Goal: Information Seeking & Learning: Learn about a topic

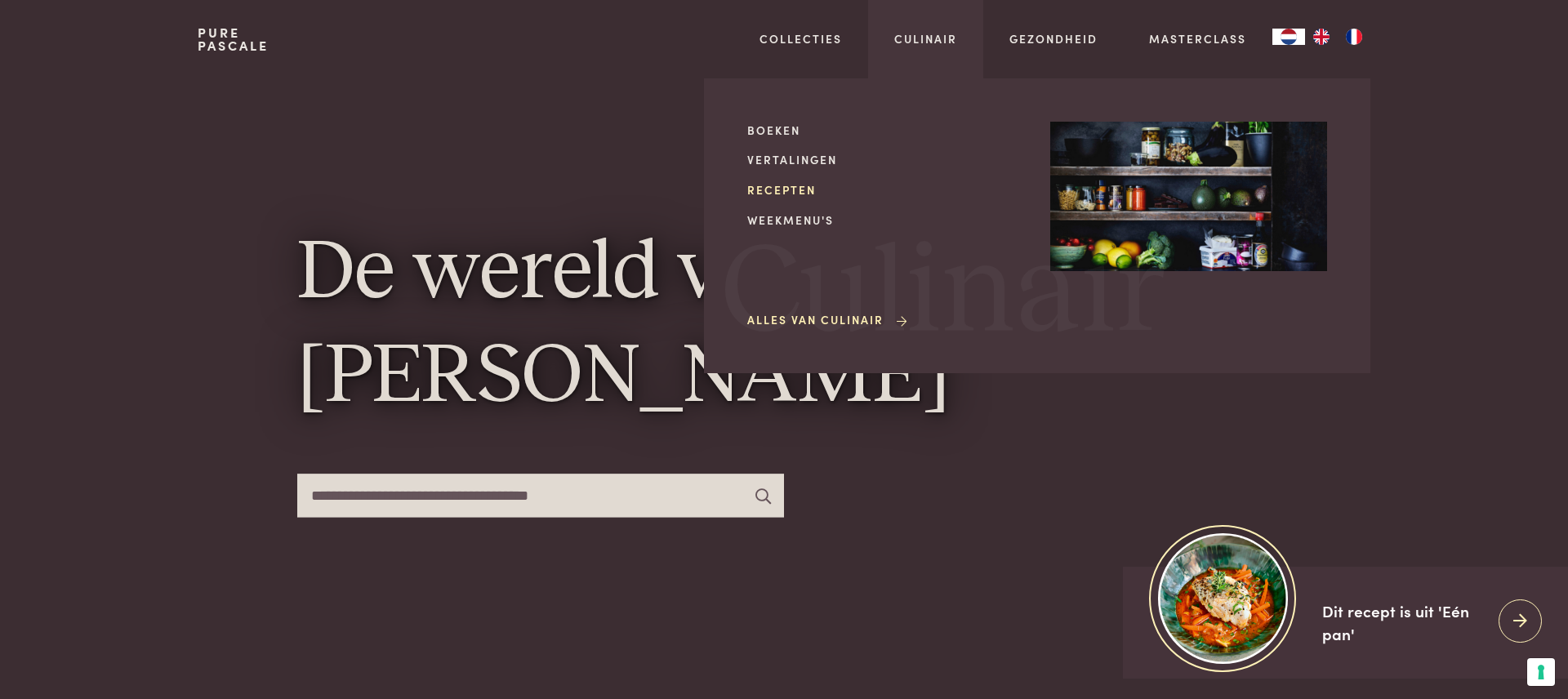
click at [773, 186] on link "Recepten" at bounding box center [885, 190] width 277 height 18
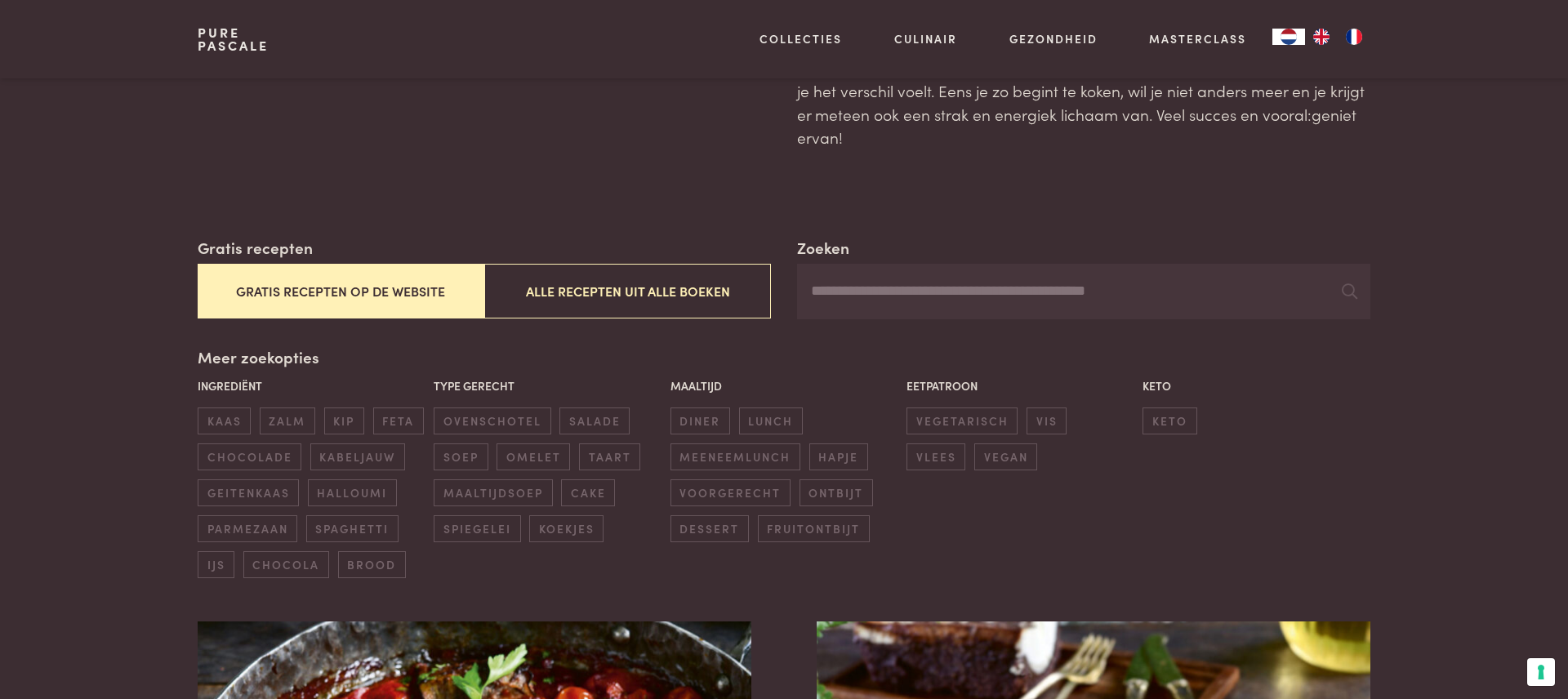
scroll to position [139, 0]
click at [494, 418] on span "ovenschotel" at bounding box center [492, 421] width 117 height 27
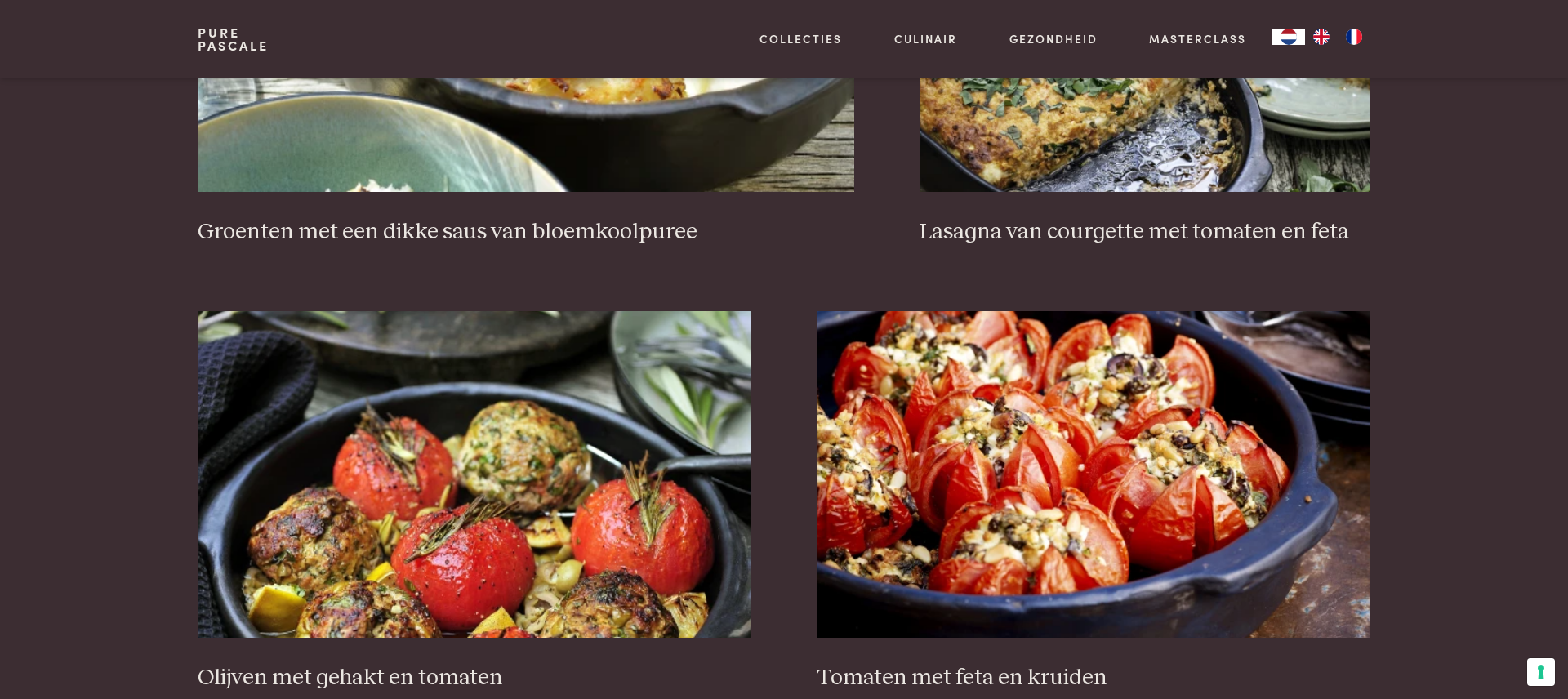
scroll to position [1773, 0]
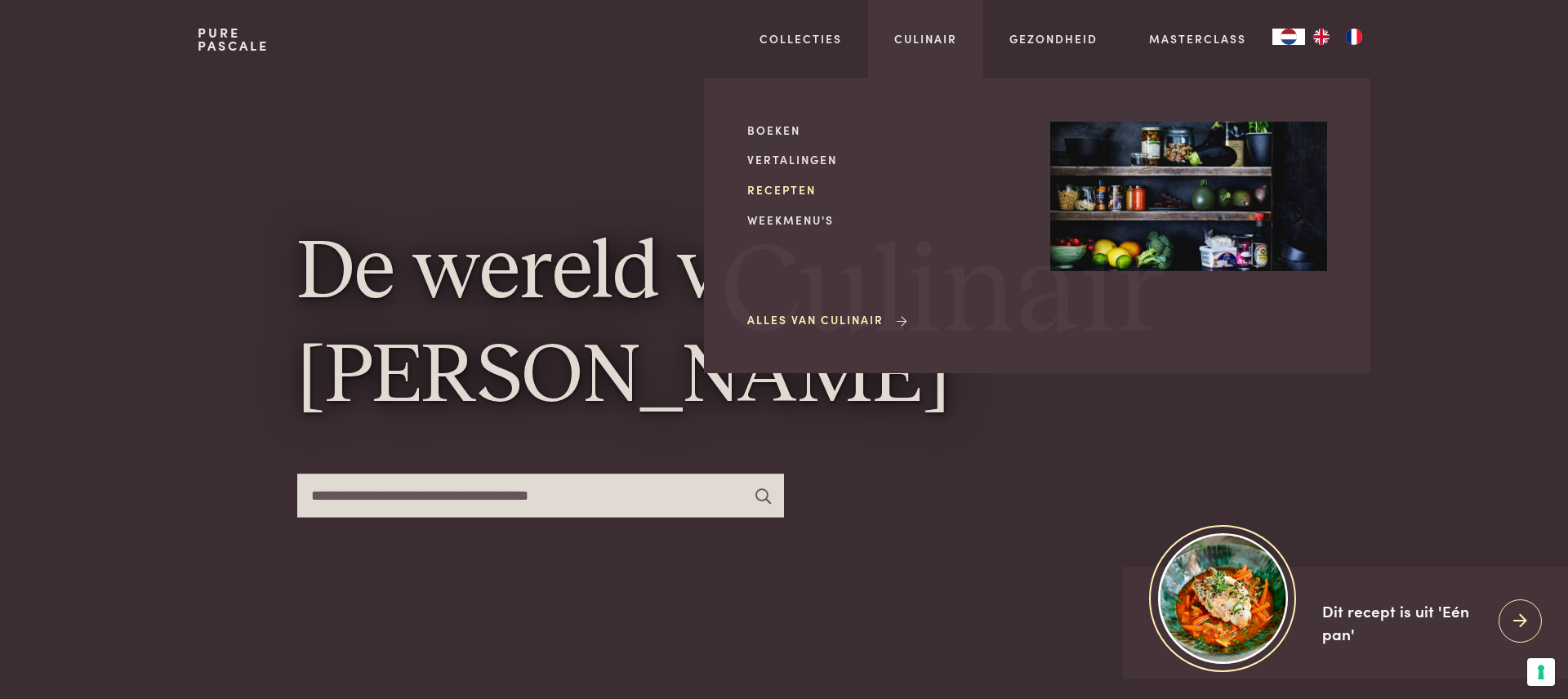
click at [795, 189] on link "Recepten" at bounding box center [885, 190] width 277 height 18
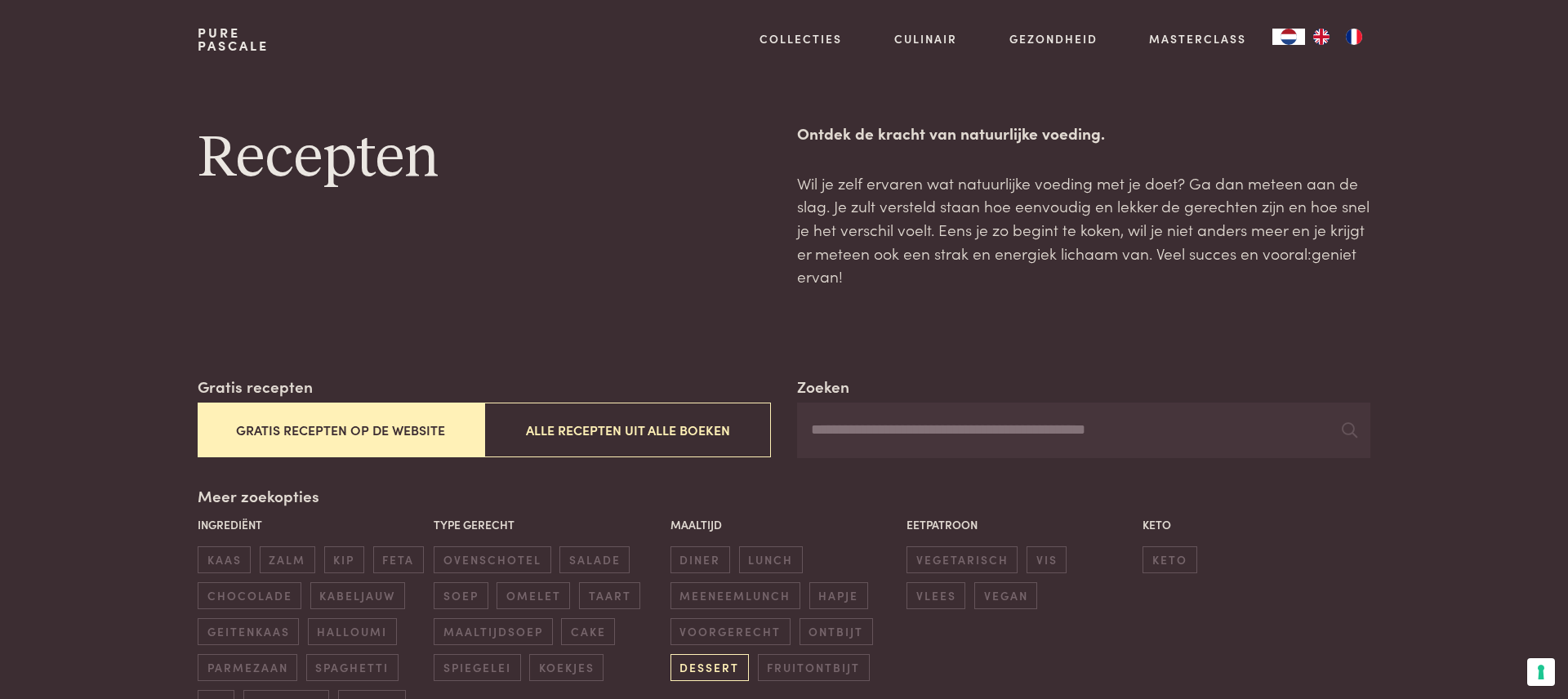
click at [709, 669] on span "dessert" at bounding box center [710, 668] width 79 height 27
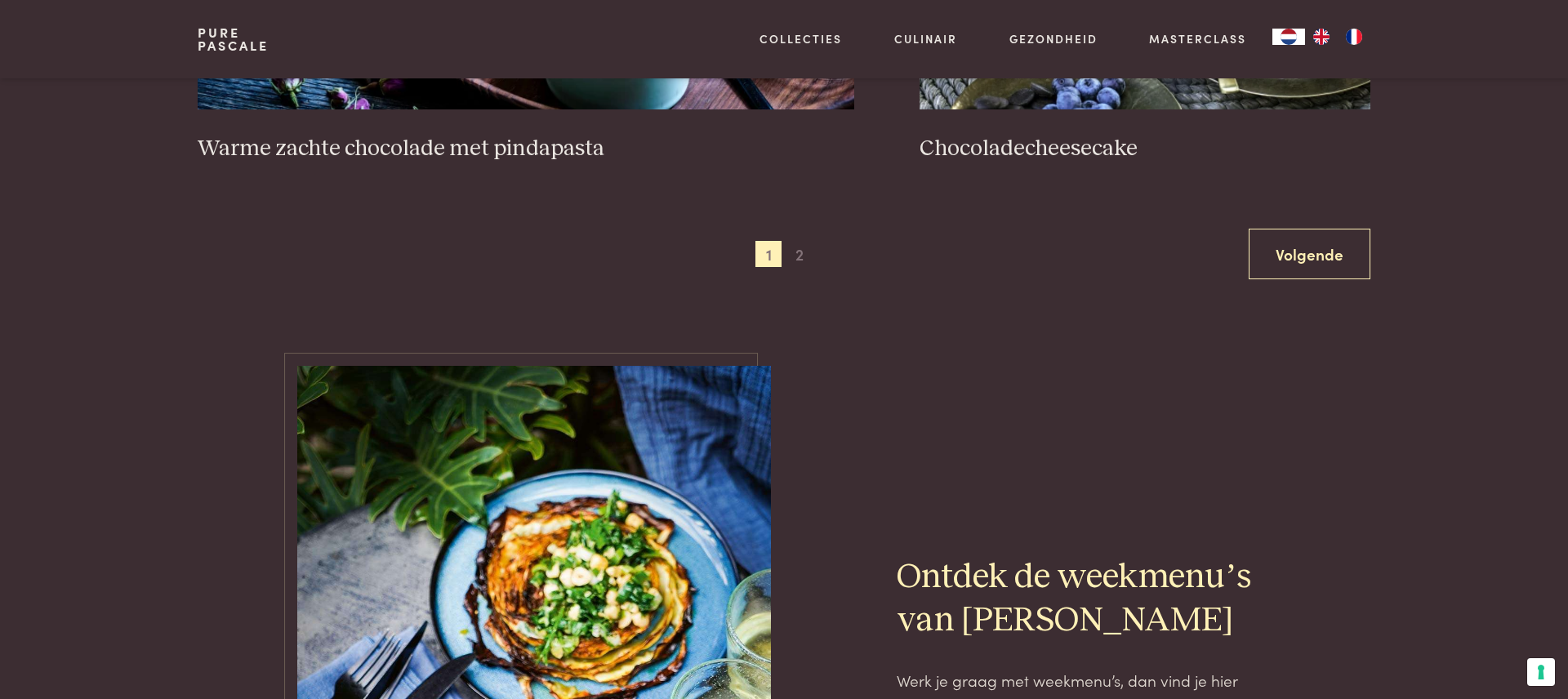
scroll to position [3210, 0]
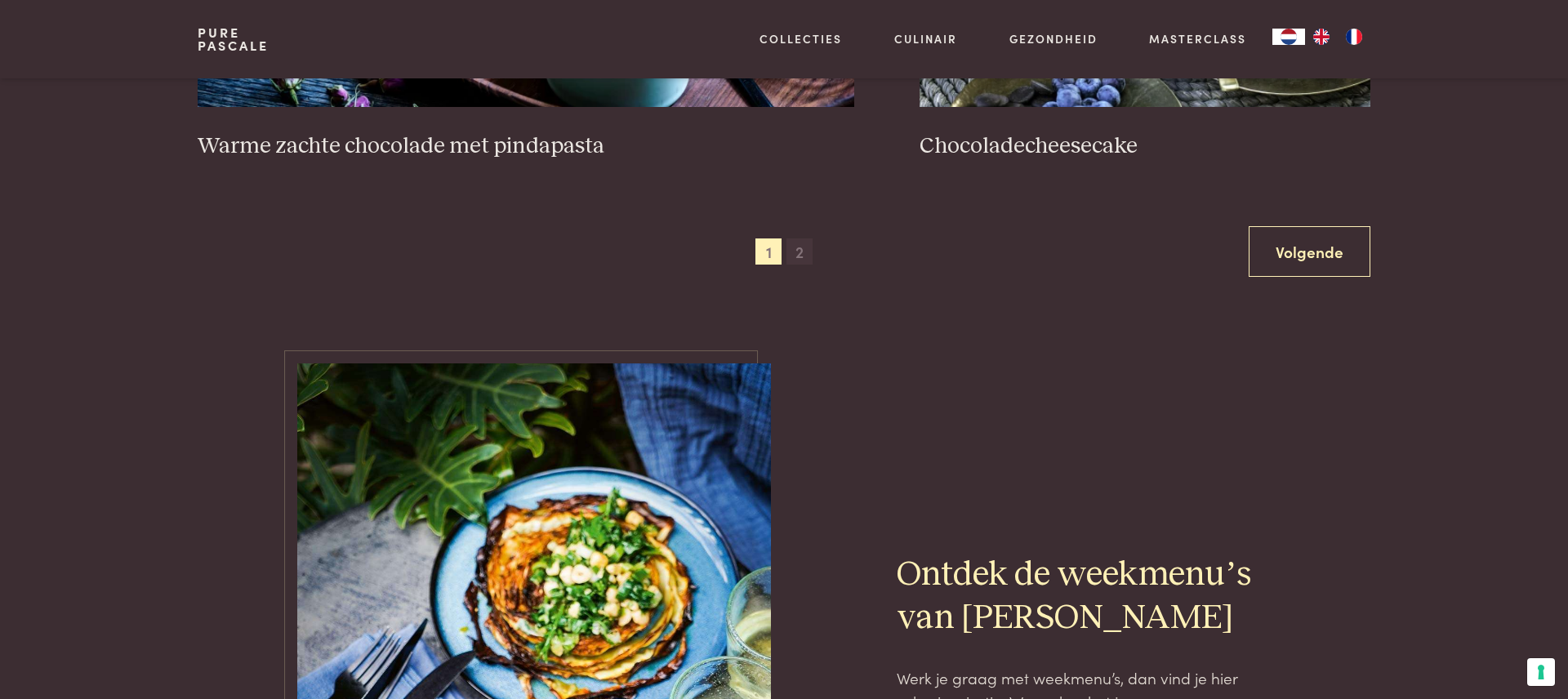
click at [798, 250] on span "2" at bounding box center [800, 251] width 26 height 26
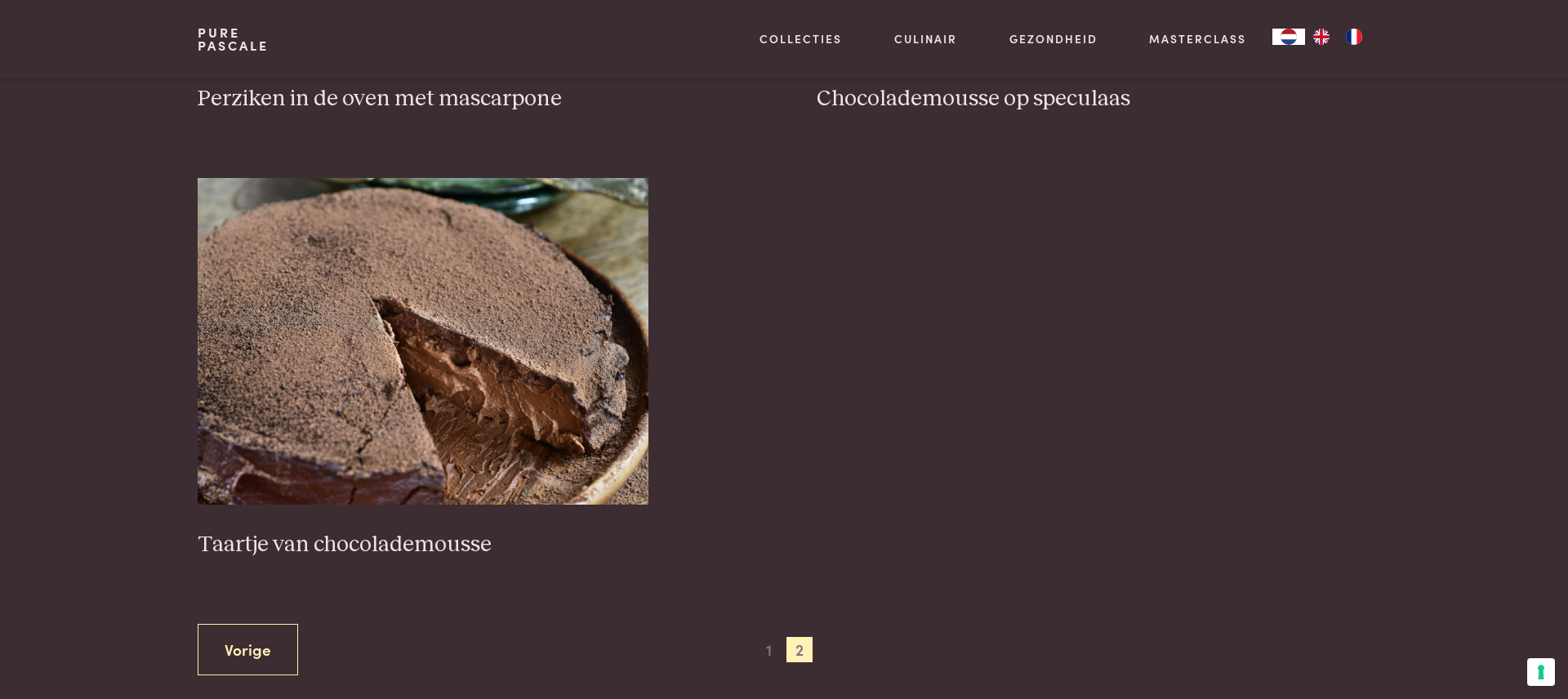
scroll to position [1030, 0]
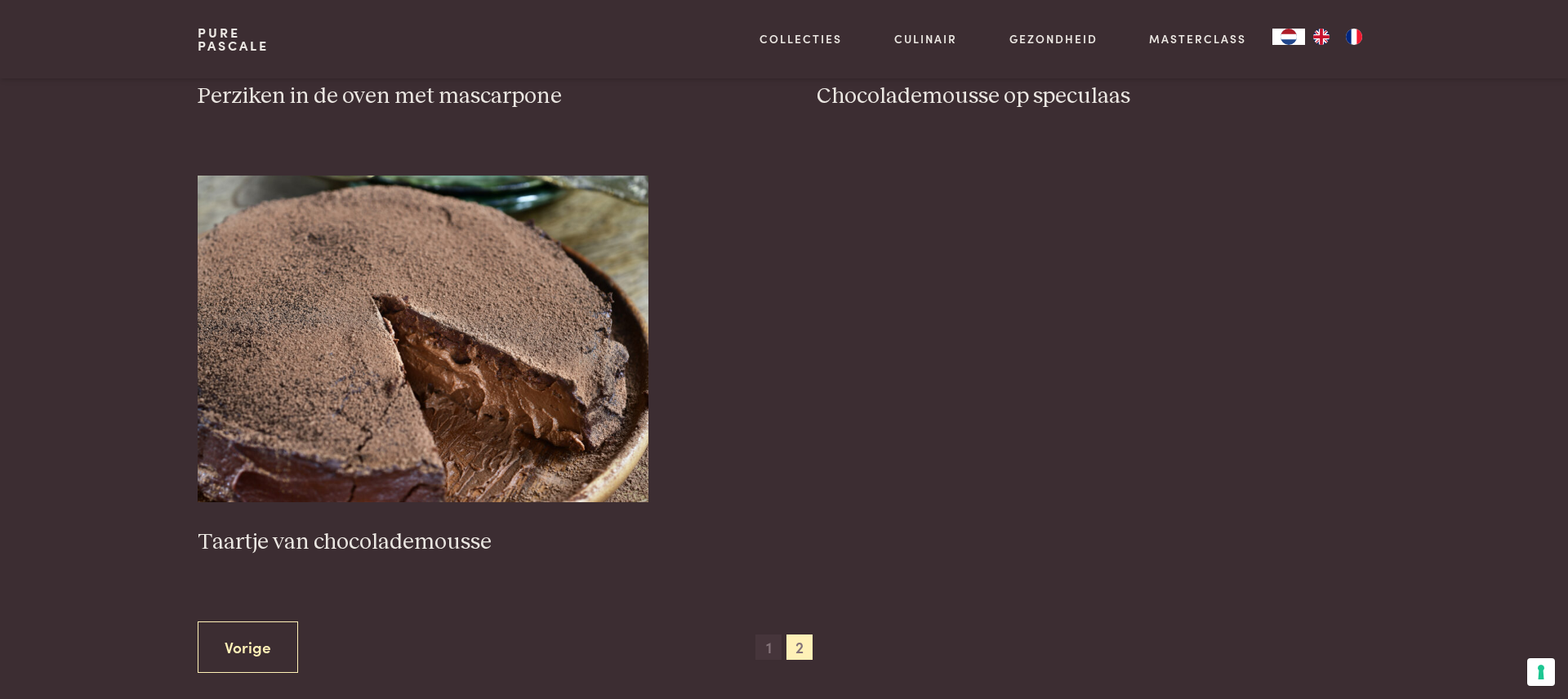
click at [769, 651] on span "1" at bounding box center [768, 647] width 26 height 26
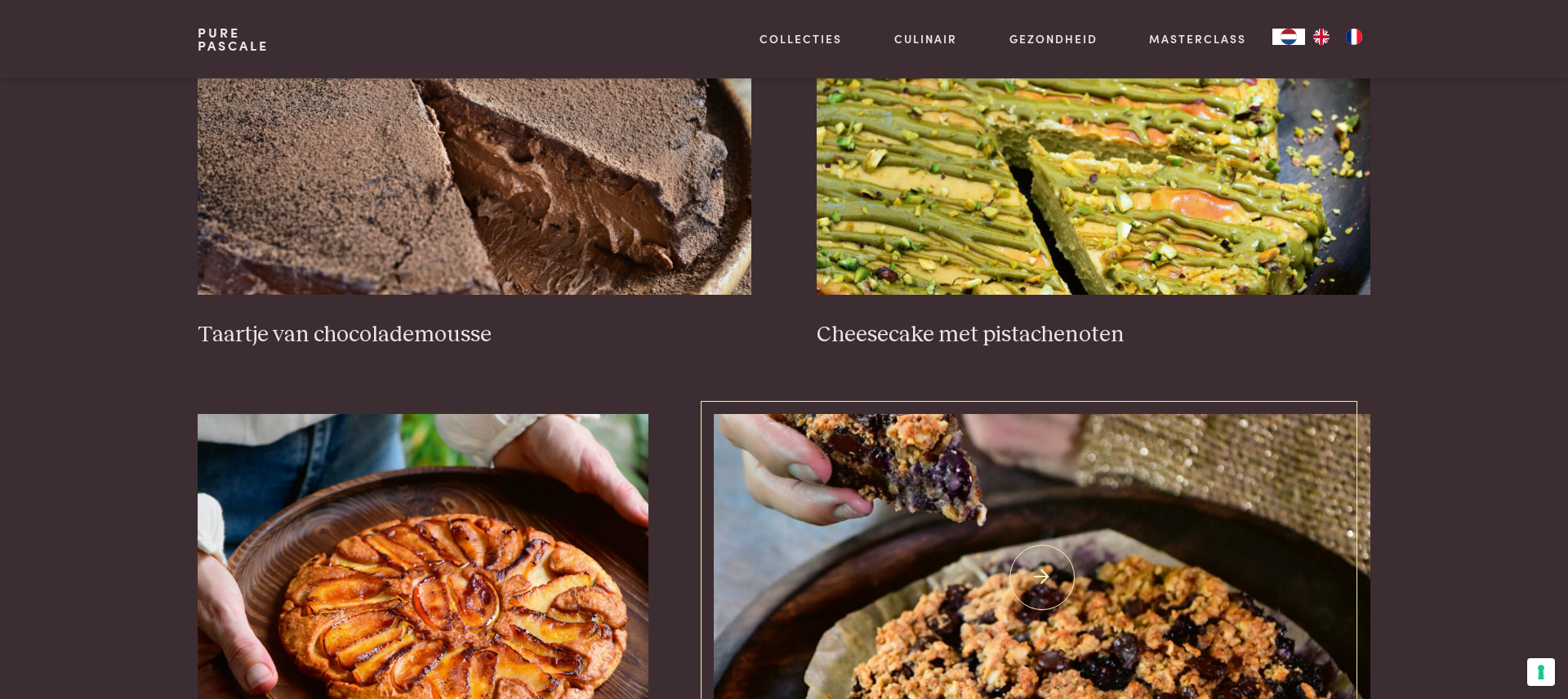
scroll to position [796, 0]
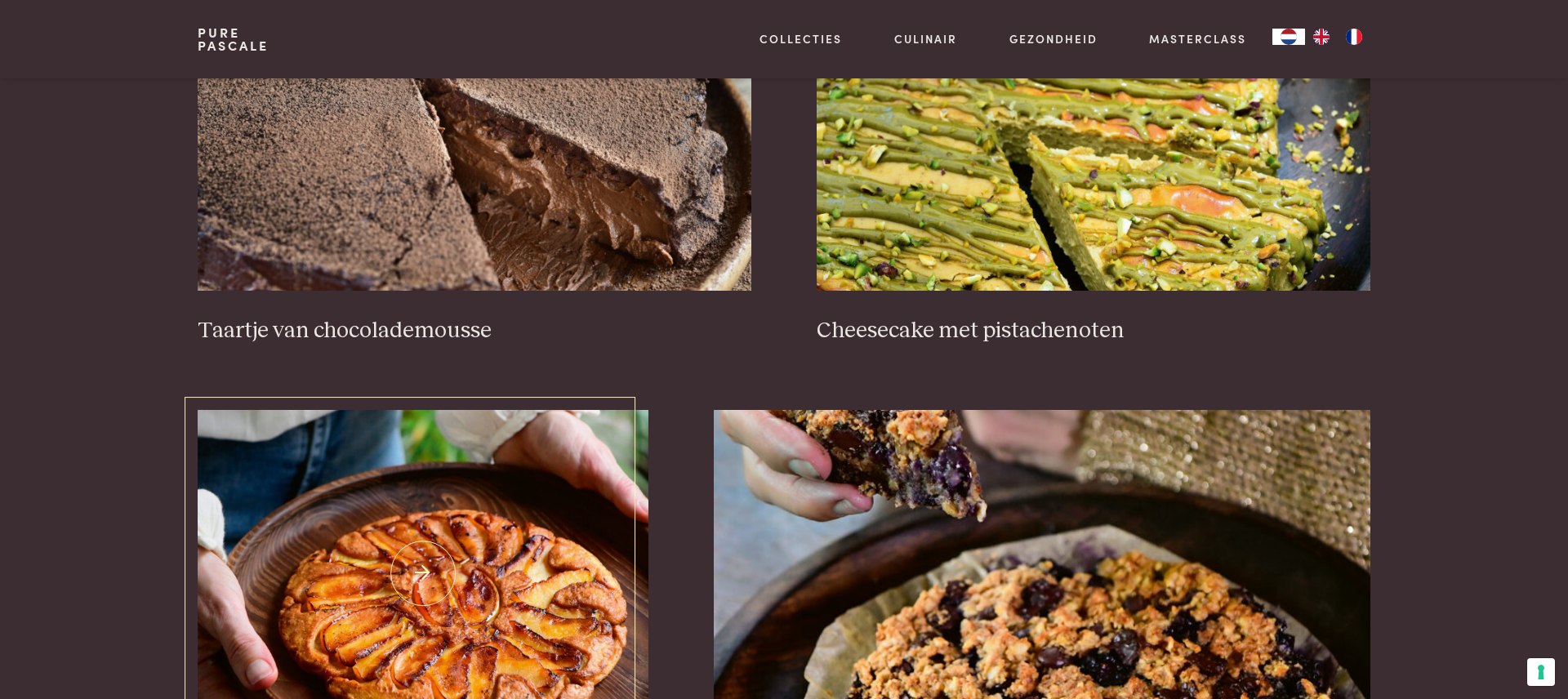
click at [556, 600] on img at bounding box center [423, 572] width 451 height 326
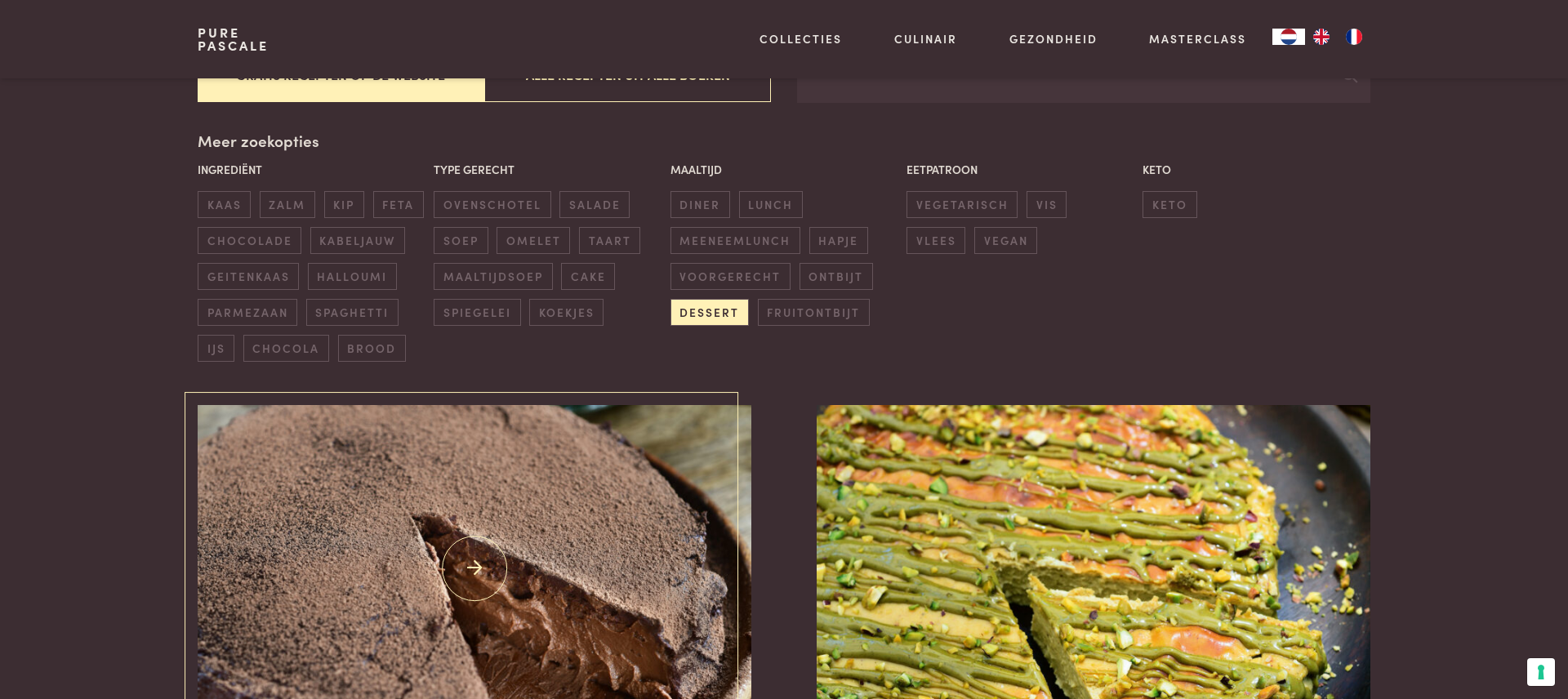
scroll to position [354, 0]
click at [702, 316] on span "dessert" at bounding box center [710, 313] width 79 height 27
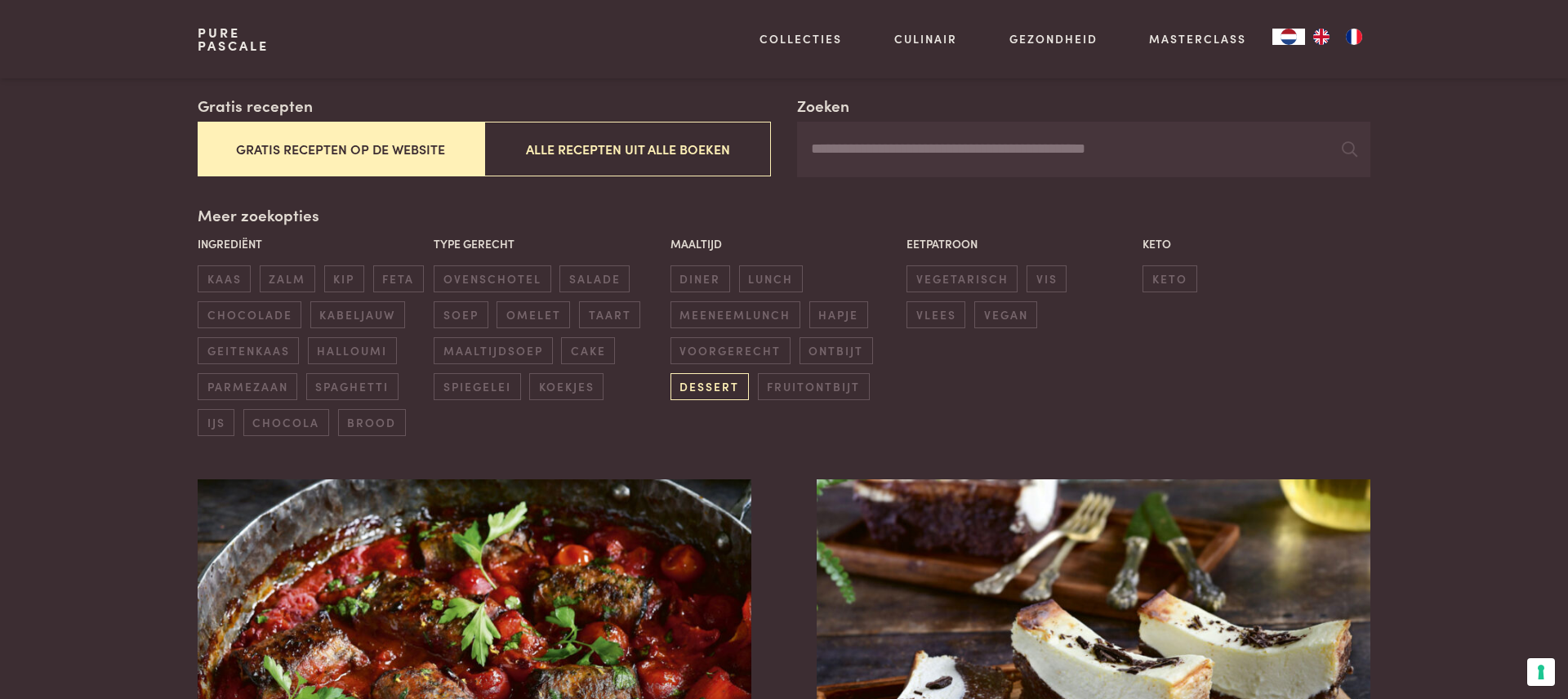
click at [711, 388] on span "dessert" at bounding box center [710, 386] width 79 height 27
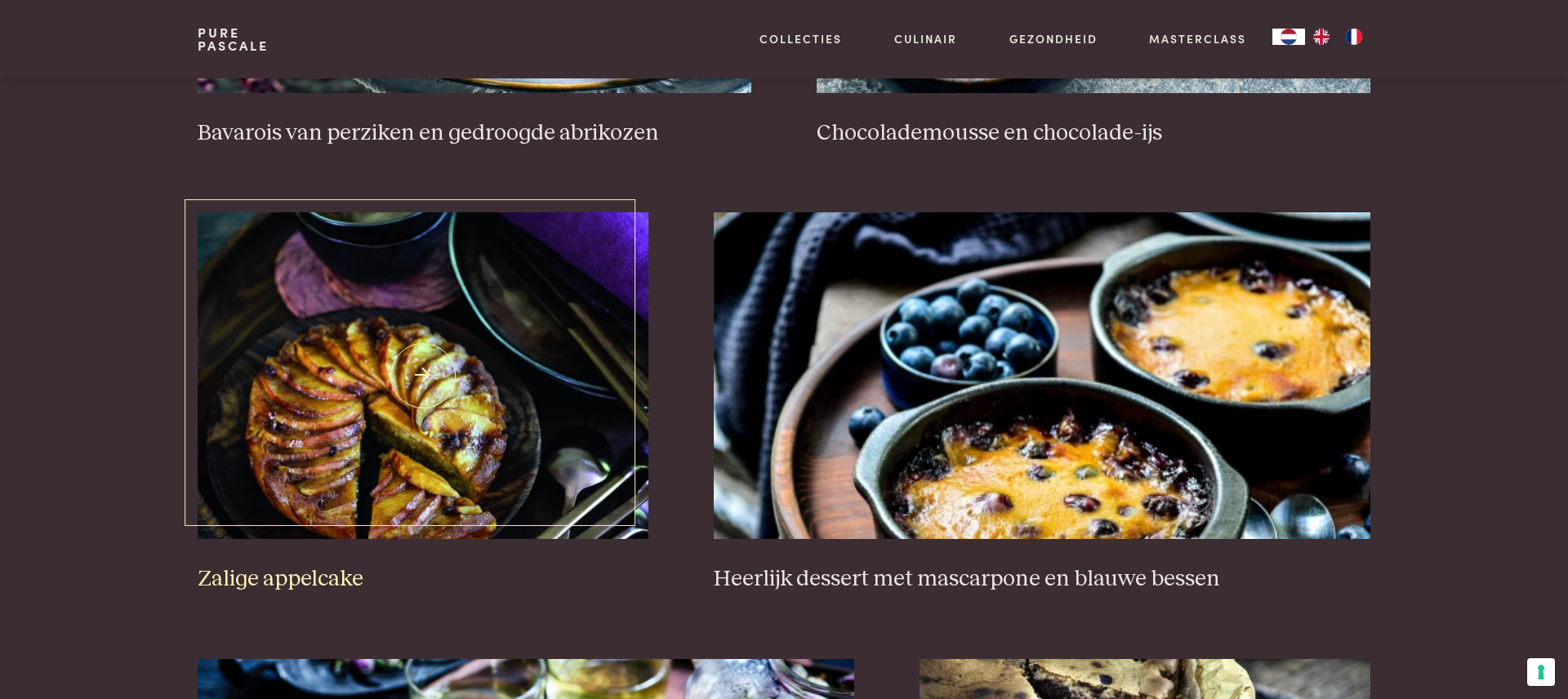
scroll to position [2333, 0]
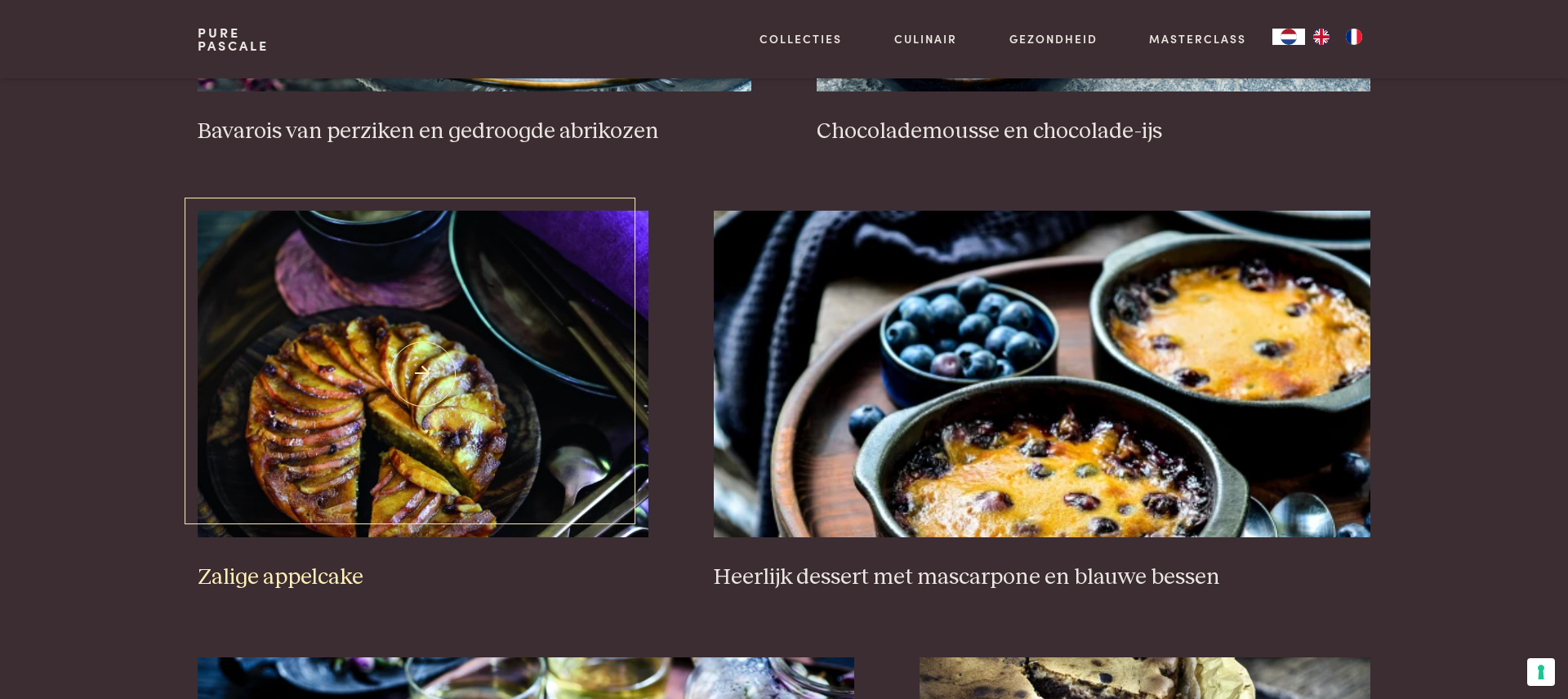
click at [465, 408] on img at bounding box center [423, 373] width 451 height 326
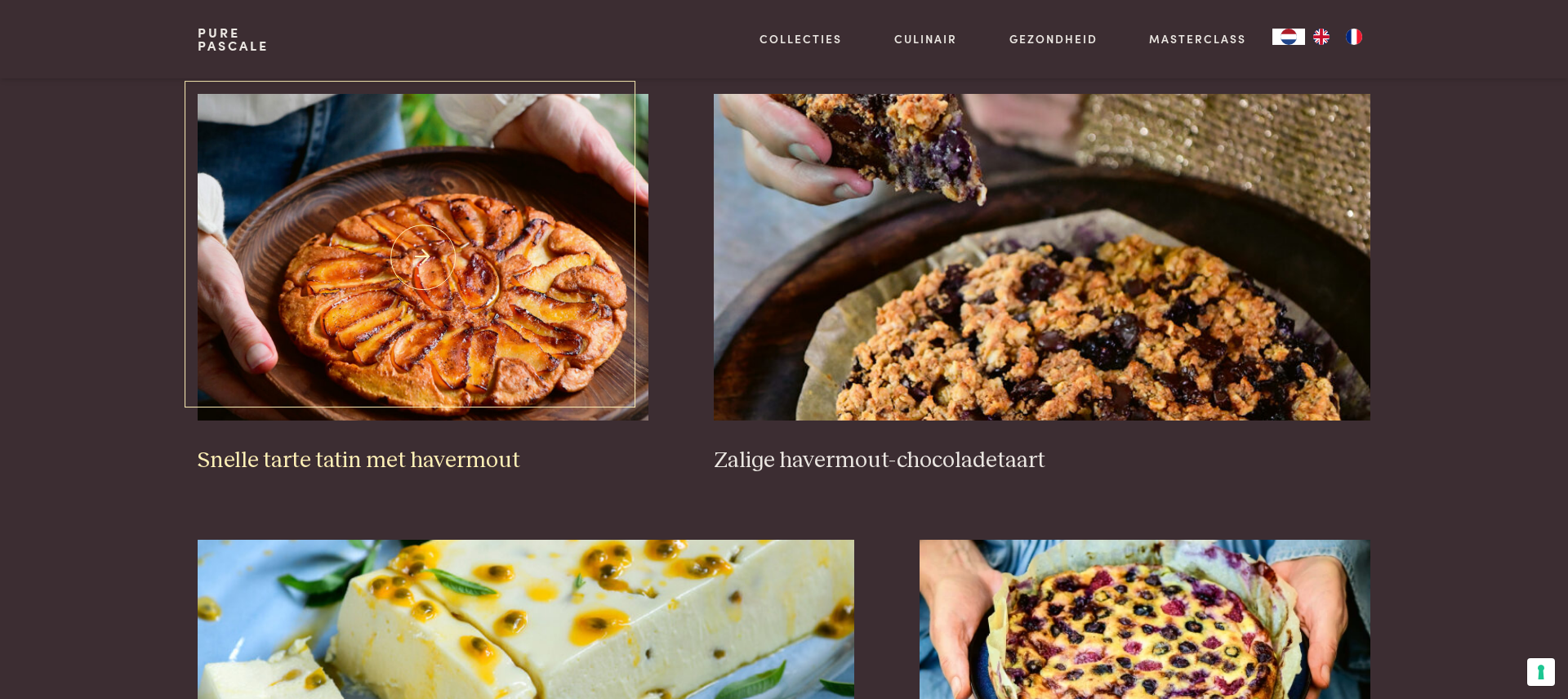
scroll to position [1114, 0]
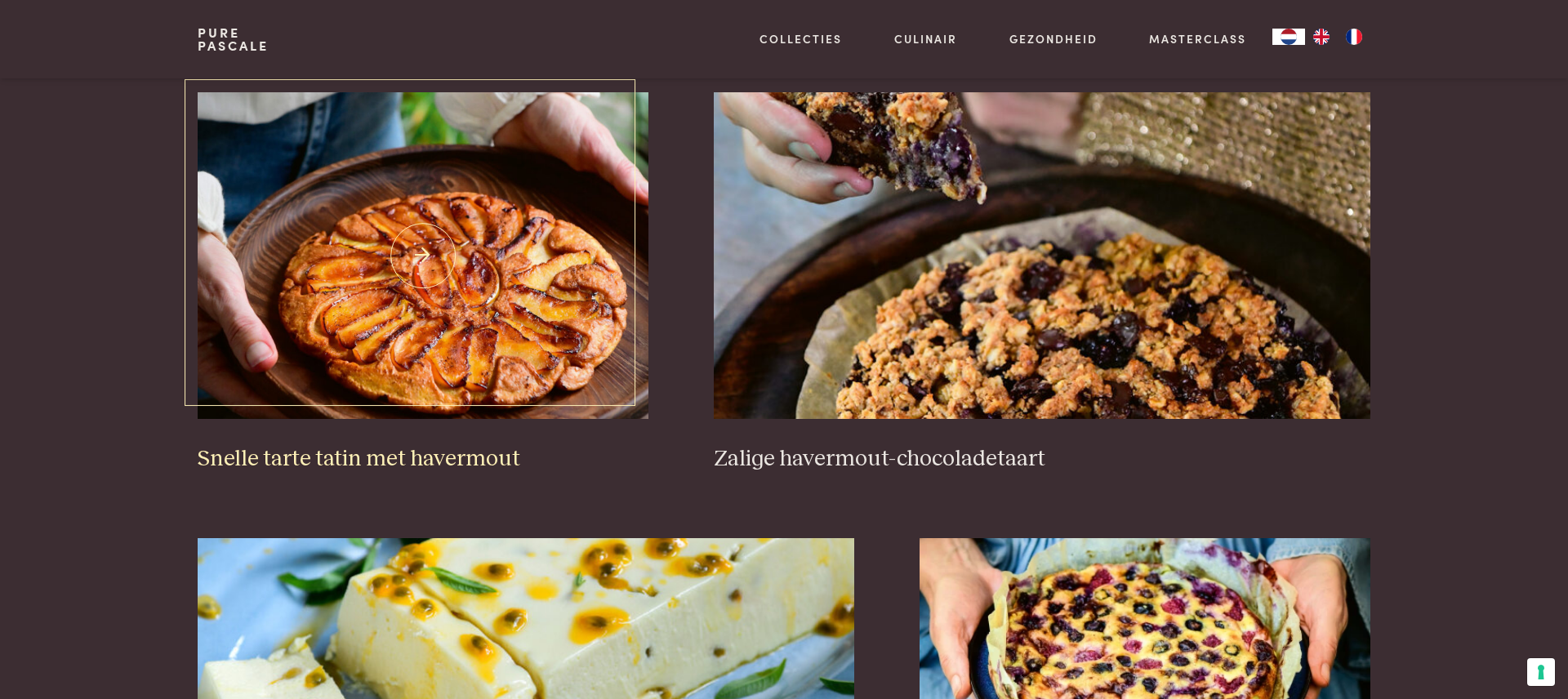
click at [458, 345] on img at bounding box center [423, 255] width 451 height 326
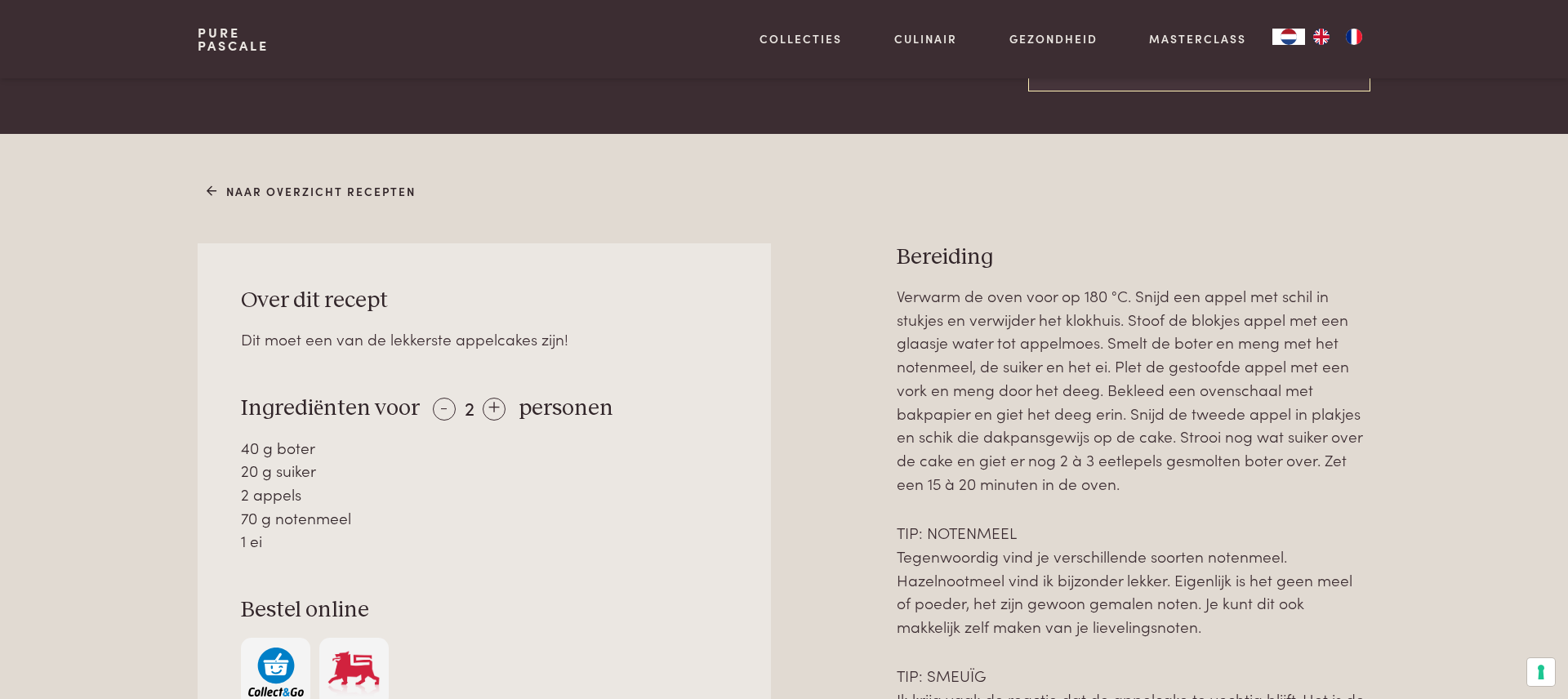
scroll to position [565, 0]
